Goal: Task Accomplishment & Management: Complete application form

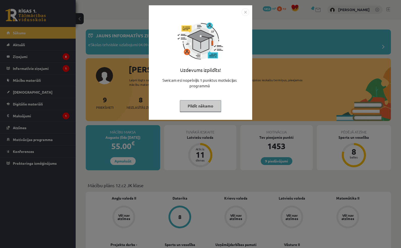
click at [206, 106] on button "Pildīt nākamo" at bounding box center [200, 106] width 41 height 12
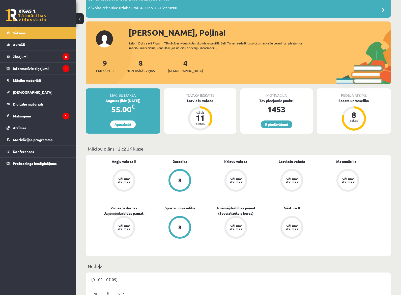
scroll to position [40, 0]
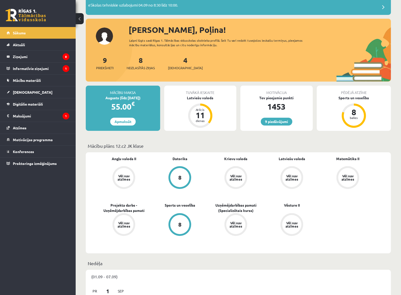
click at [50, 92] on link "[DEMOGRAPHIC_DATA]" at bounding box center [38, 92] width 63 height 12
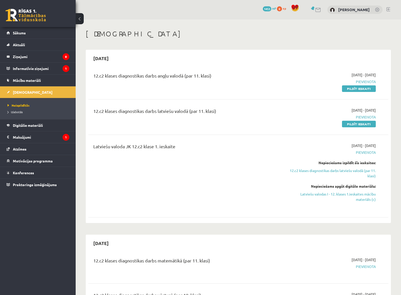
click at [356, 124] on link "Pildīt ieskaiti" at bounding box center [359, 124] width 34 height 7
click at [210, 110] on div "12.c2 klases diagnostikas darbs latviešu valodā (par 11. klasi)" at bounding box center [186, 112] width 186 height 9
click at [208, 113] on div "12.c2 klases diagnostikas darbs latviešu valodā (par 11. klasi)" at bounding box center [186, 112] width 186 height 9
click at [363, 114] on div "[DATE] - [DATE] [GEOGRAPHIC_DATA] Pildīt ieskaiti" at bounding box center [331, 117] width 97 height 19
click at [363, 113] on div "[DATE] - [DATE] [GEOGRAPHIC_DATA] Pildīt ieskaiti" at bounding box center [331, 117] width 97 height 19
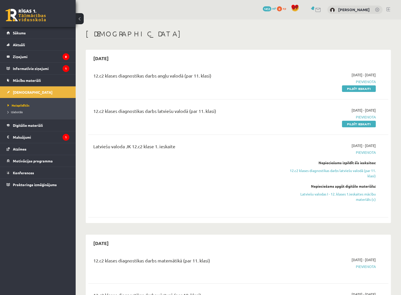
click at [363, 113] on div "[DATE] - [DATE] [GEOGRAPHIC_DATA] Pildīt ieskaiti" at bounding box center [331, 117] width 97 height 19
click at [240, 108] on div "12.c2 klases diagnostikas darbs latviešu valodā (par 11. klasi)" at bounding box center [186, 112] width 186 height 9
click at [238, 112] on div "12.c2 klases diagnostikas darbs latviešu valodā (par 11. klasi)" at bounding box center [186, 112] width 186 height 9
click at [239, 114] on div "12.c2 klases diagnostikas darbs latviešu valodā (par 11. klasi)" at bounding box center [186, 112] width 186 height 9
click at [241, 114] on div "12.c2 klases diagnostikas darbs latviešu valodā (par 11. klasi)" at bounding box center [186, 112] width 186 height 9
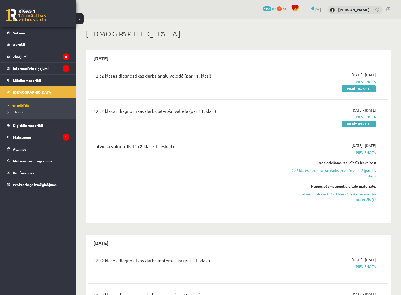
click at [242, 114] on div "12.c2 klases diagnostikas darbs latviešu valodā (par 11. klasi)" at bounding box center [186, 112] width 186 height 9
click at [244, 113] on div "12.c2 klases diagnostikas darbs latviešu valodā (par 11. klasi)" at bounding box center [186, 112] width 186 height 9
